Goal: Feedback & Contribution: Leave review/rating

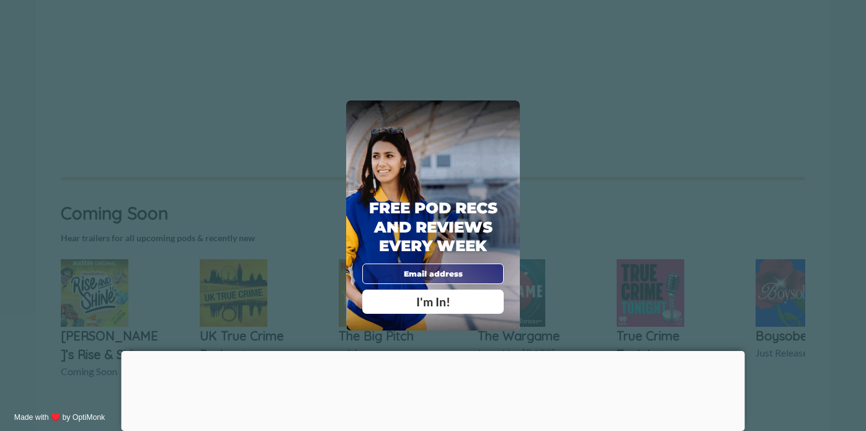
scroll to position [671, 0]
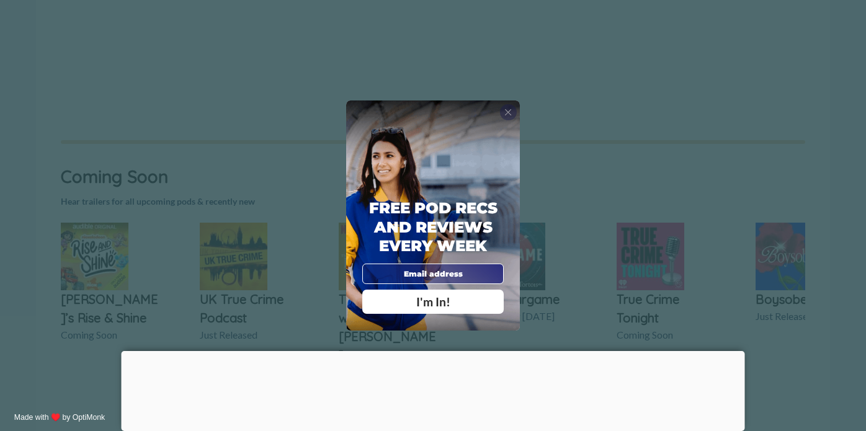
click at [507, 115] on span "X" at bounding box center [507, 112] width 7 height 11
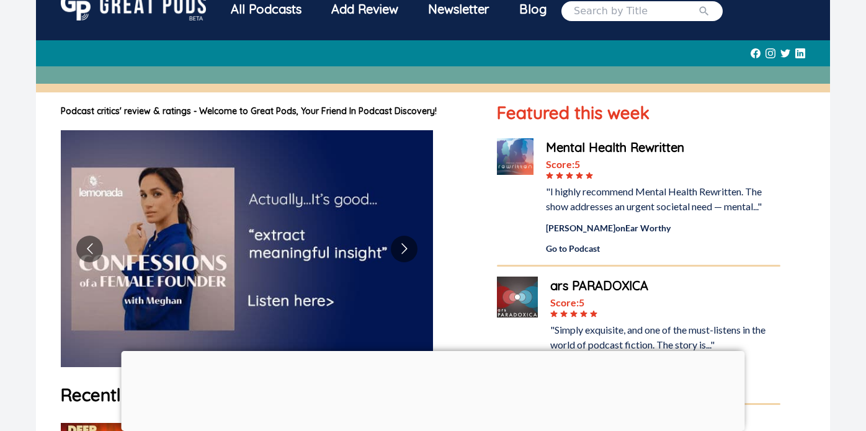
scroll to position [0, 0]
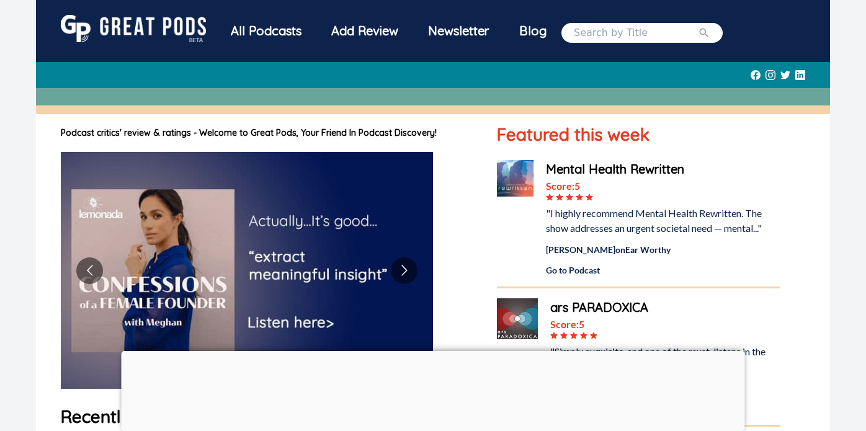
click at [350, 25] on div "Add Review" at bounding box center [364, 31] width 97 height 32
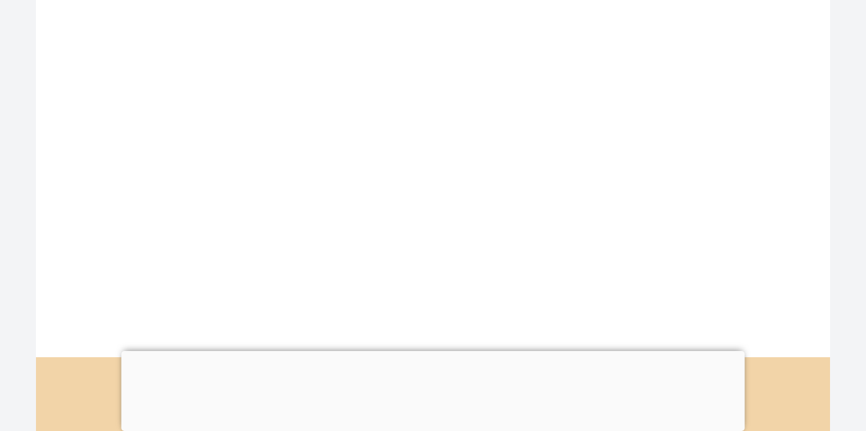
scroll to position [936, 0]
